Goal: Information Seeking & Learning: Learn about a topic

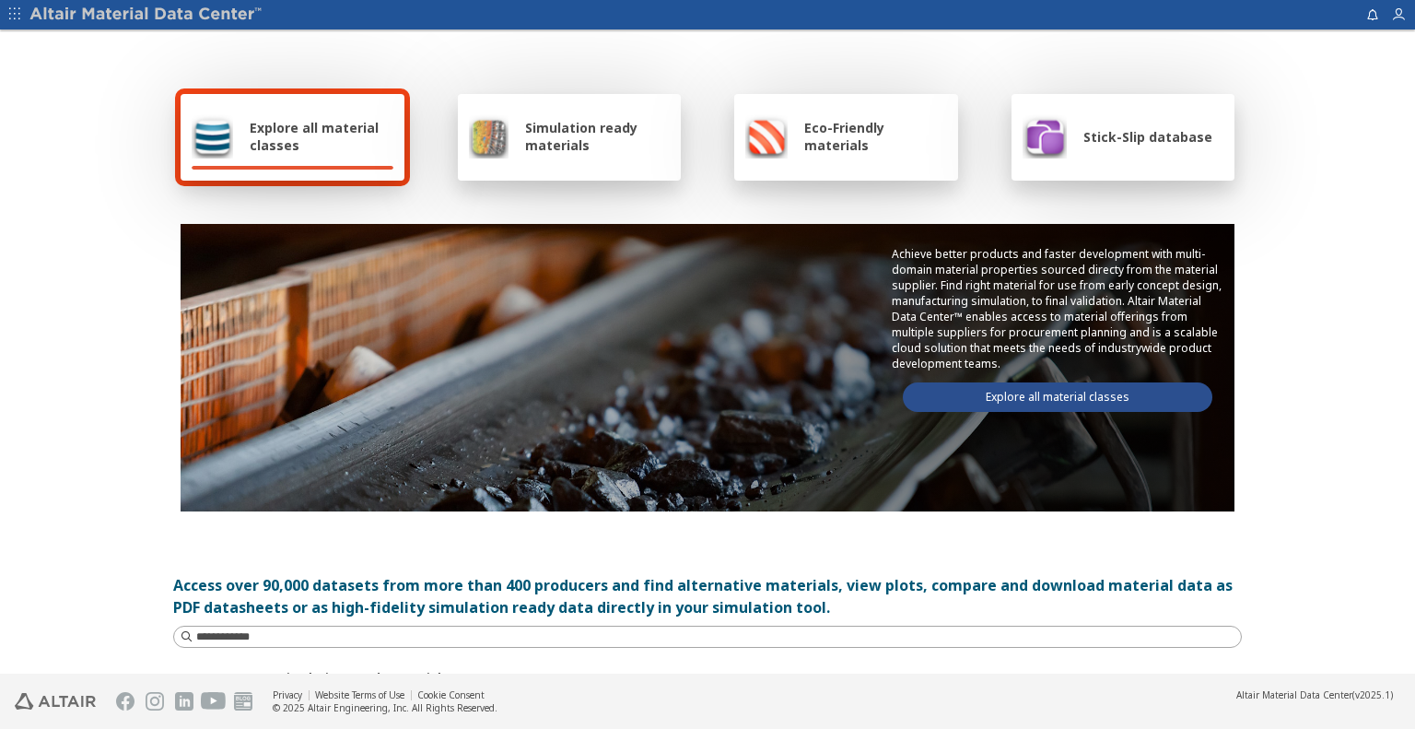
click at [1039, 390] on link "Explore all material classes" at bounding box center [1058, 396] width 310 height 29
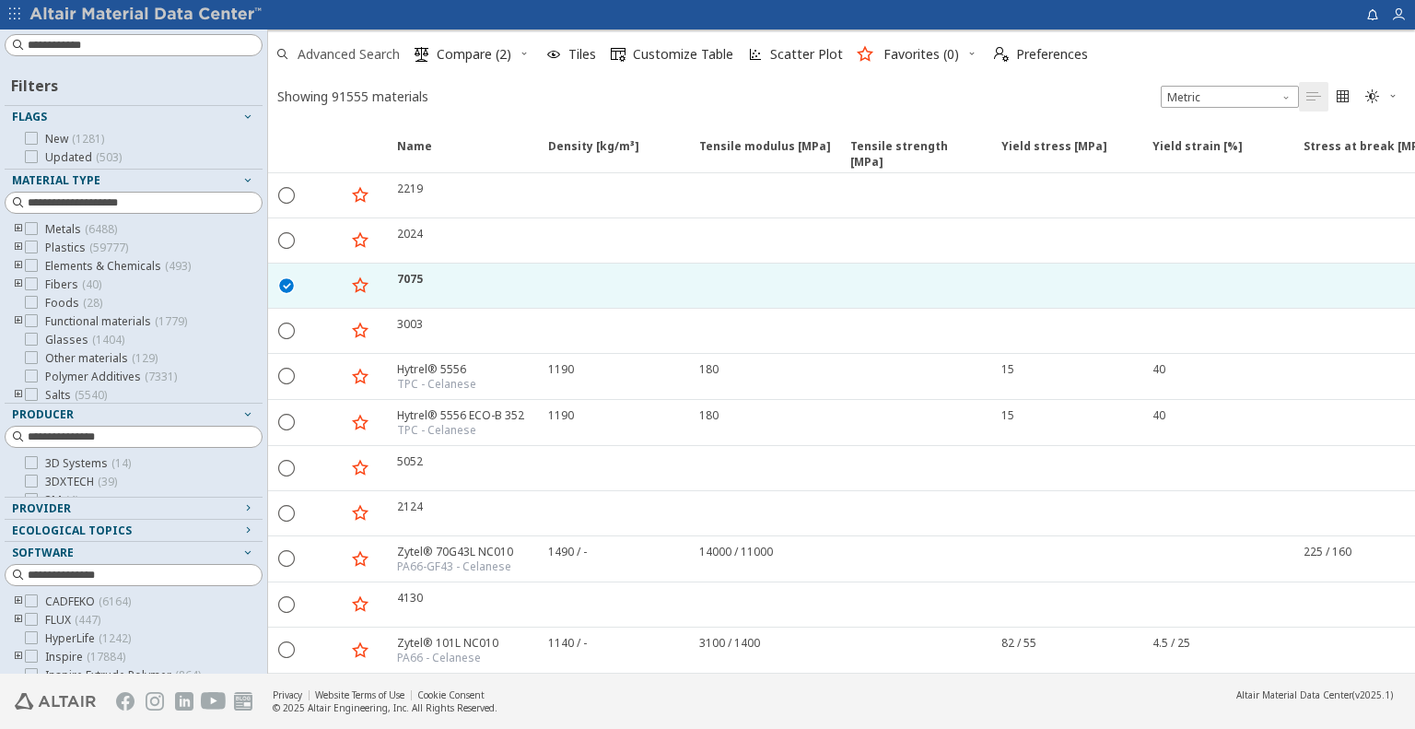
click at [368, 54] on span "Advanced Search" at bounding box center [349, 54] width 102 height 13
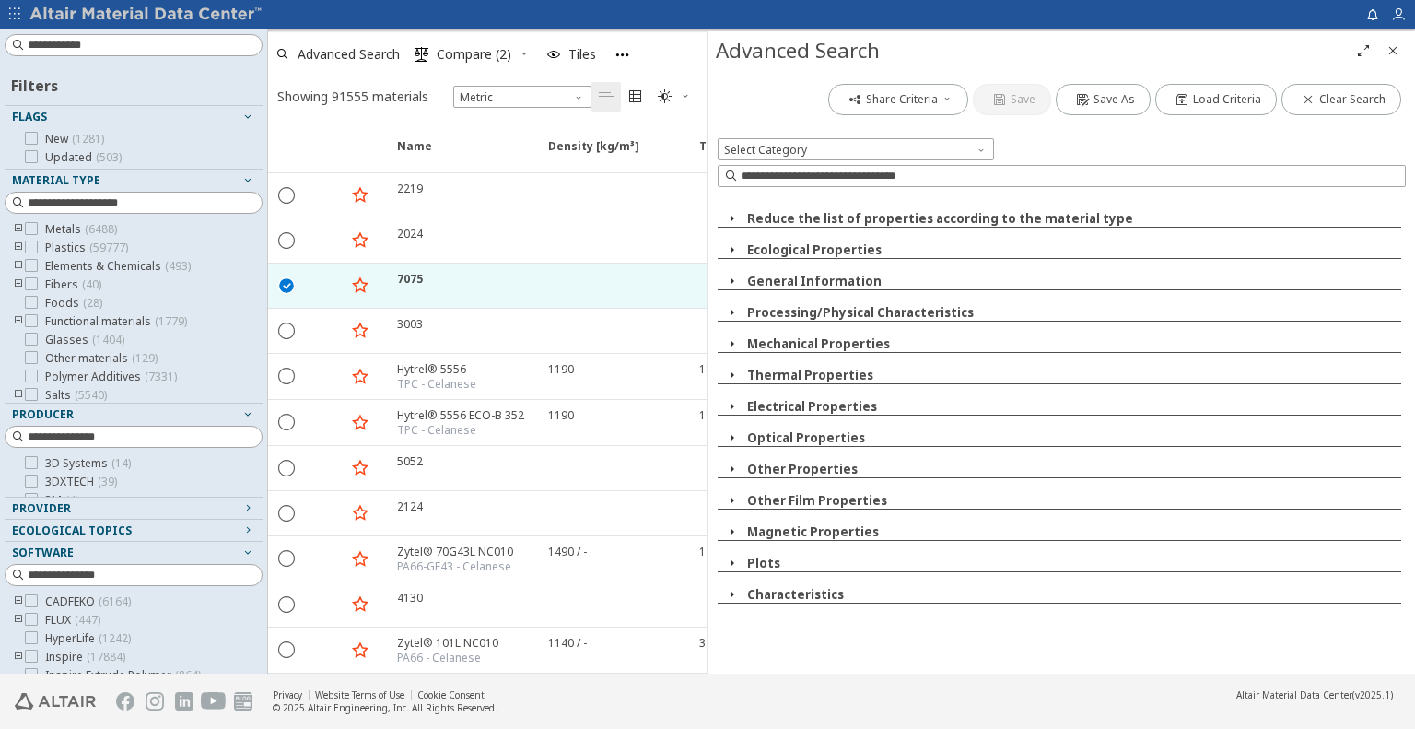
drag, startPoint x: 733, startPoint y: 596, endPoint x: 855, endPoint y: 505, distance: 152.8
click at [733, 595] on icon "button" at bounding box center [732, 594] width 15 height 15
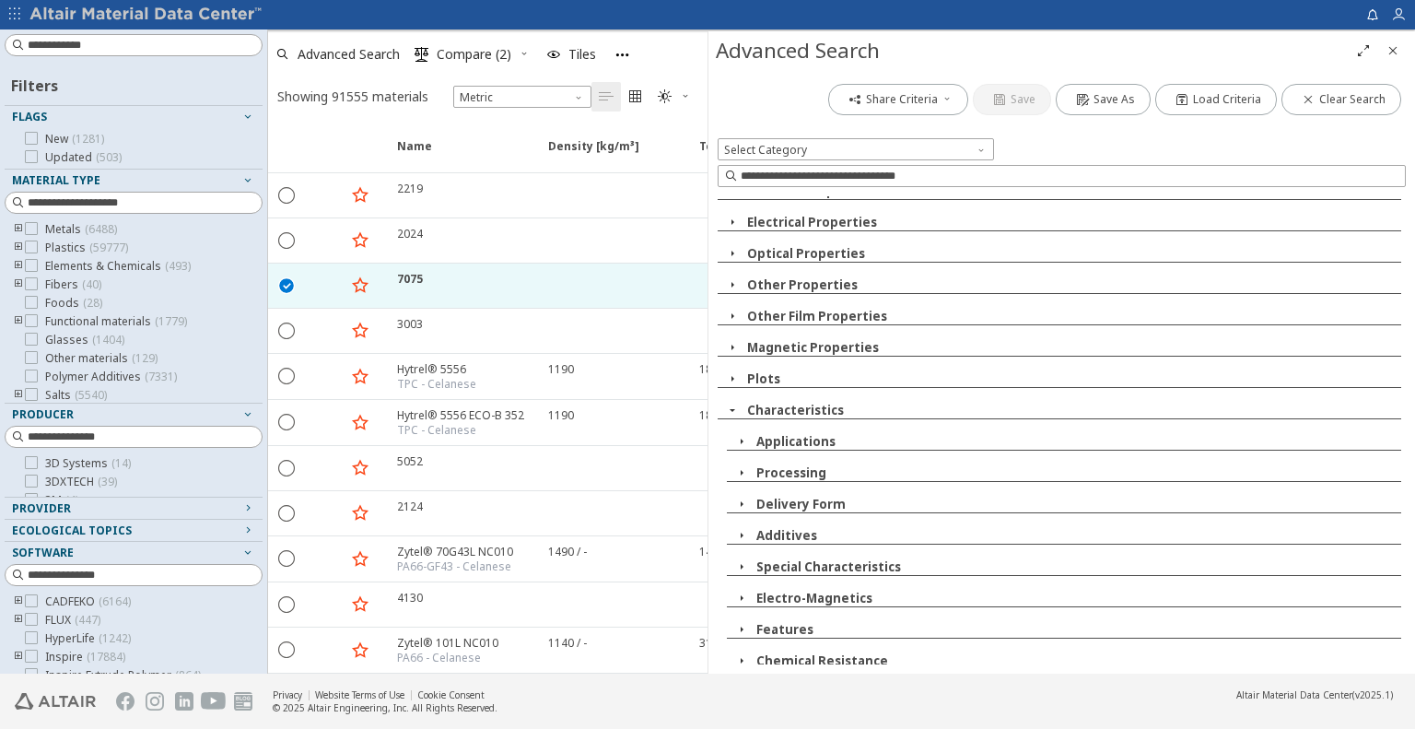
scroll to position [255, 0]
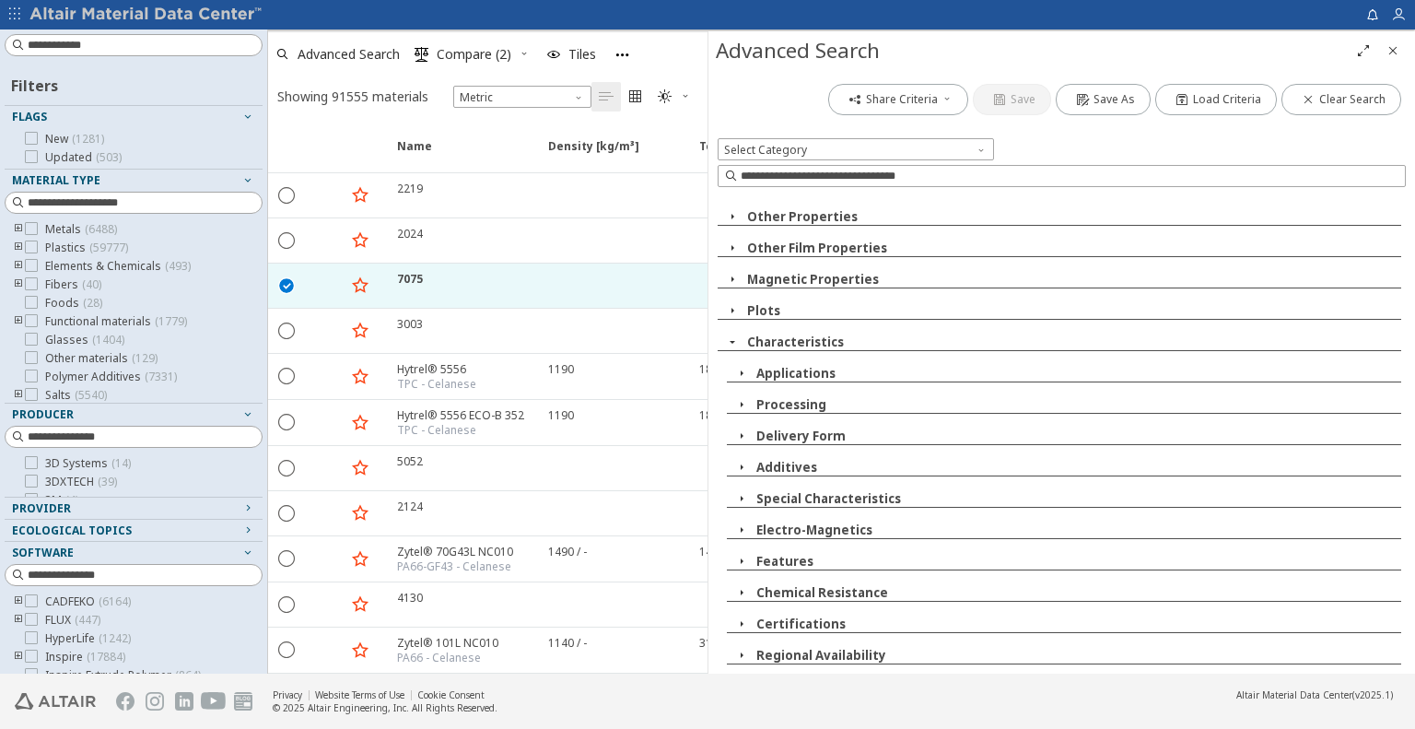
click at [737, 368] on icon "button" at bounding box center [741, 373] width 15 height 15
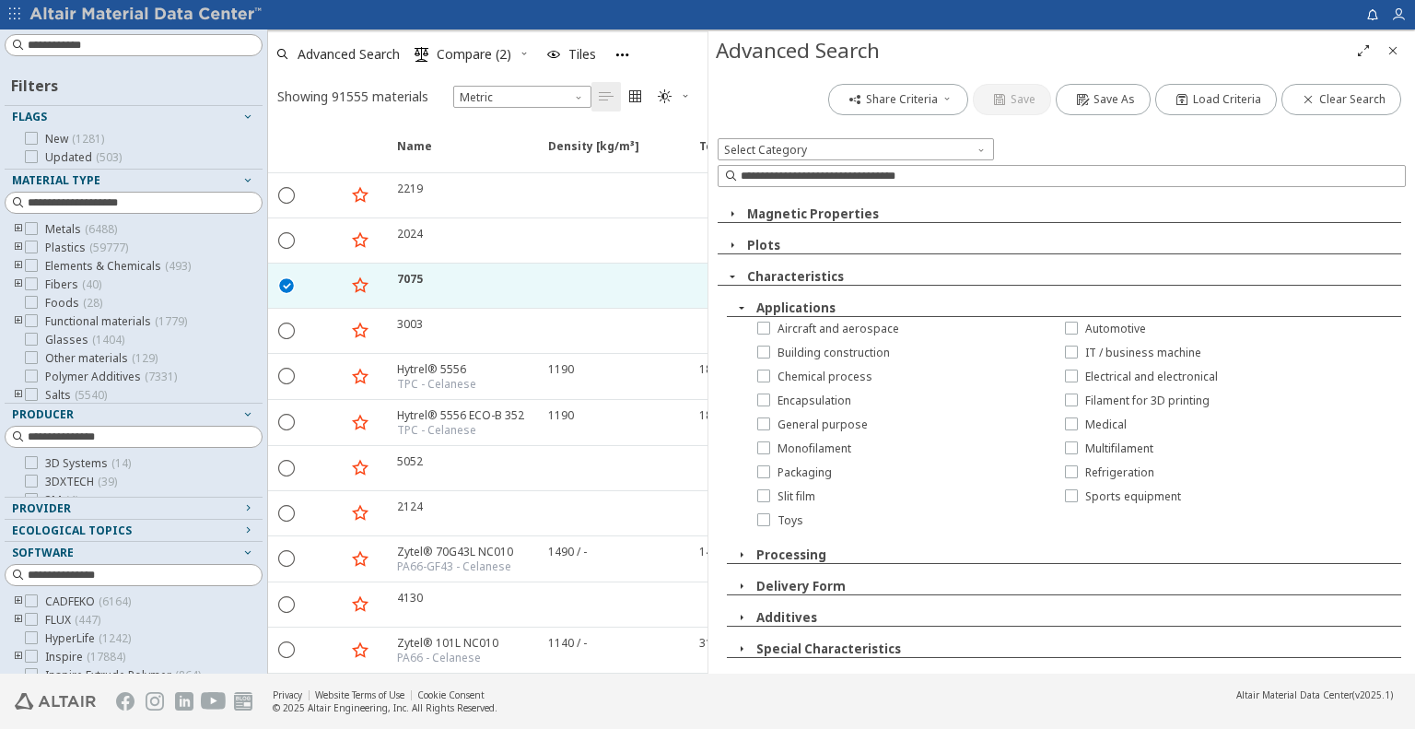
scroll to position [347, 0]
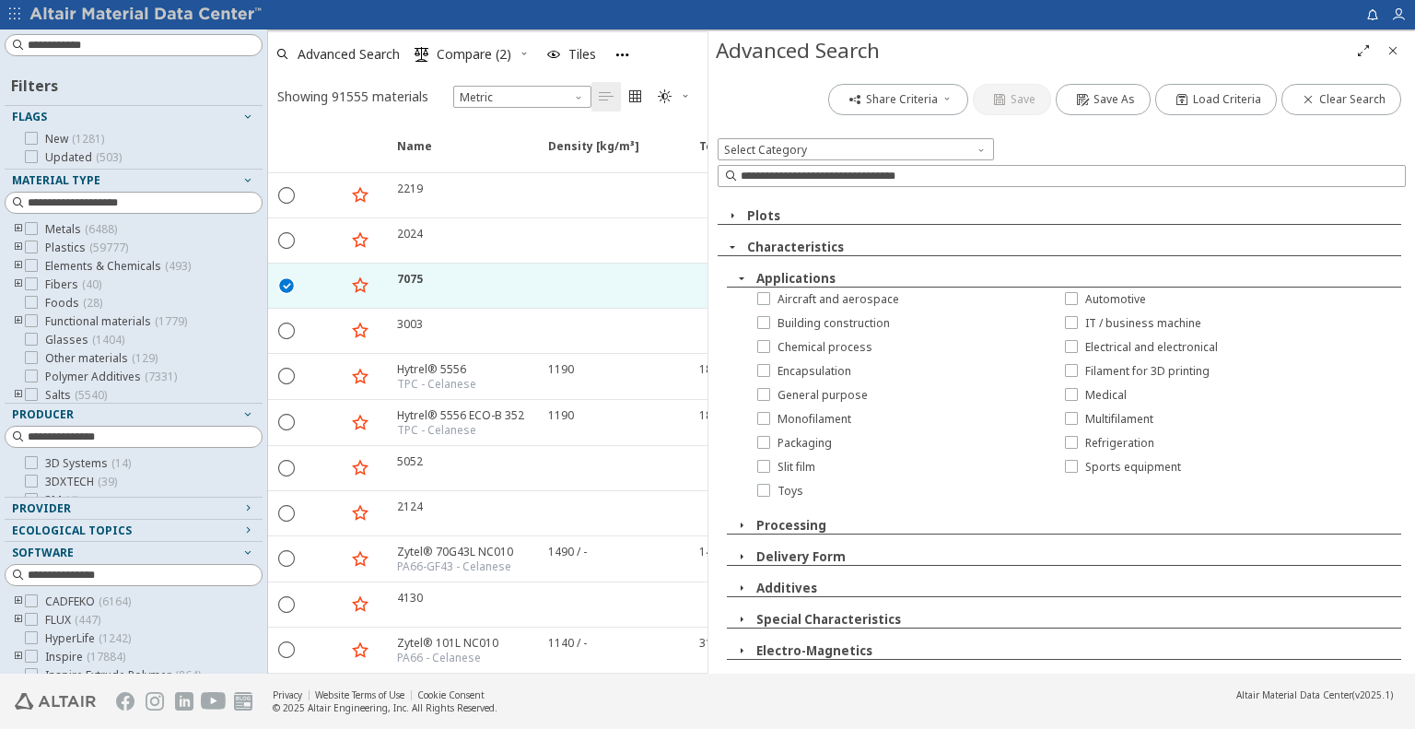
click at [1069, 489] on div "Reduce the list of properties according to the material type Ecological Propert…" at bounding box center [1062, 430] width 688 height 468
